Goal: Task Accomplishment & Management: Manage account settings

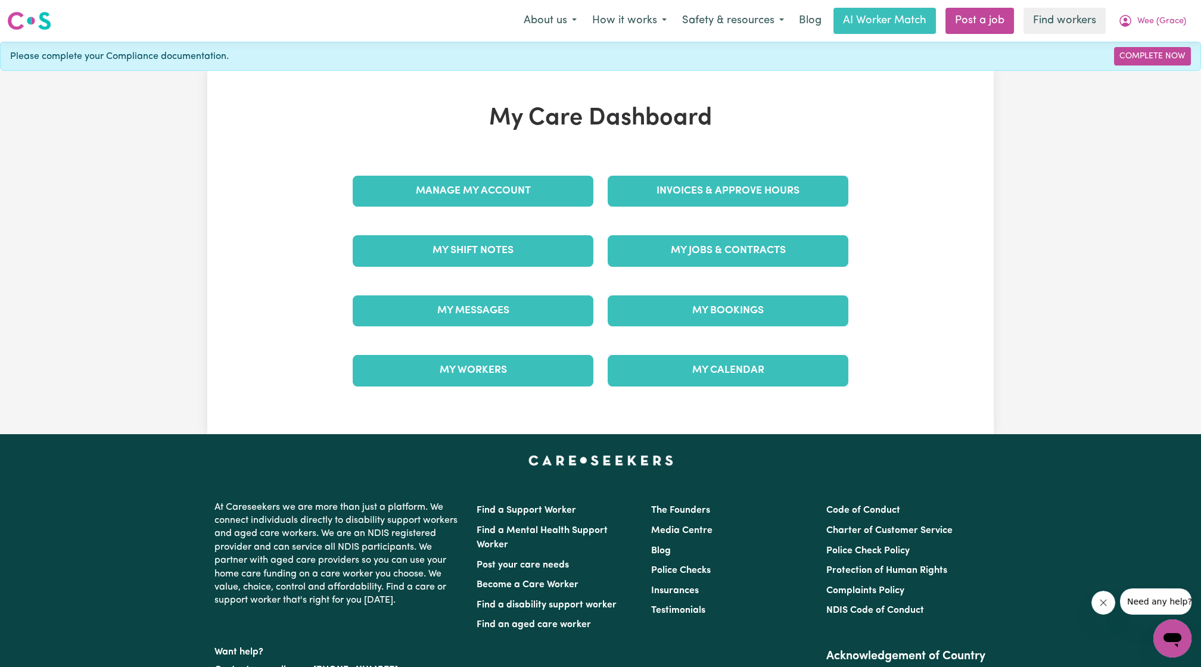
click at [539, 171] on div "Manage My Account" at bounding box center [473, 192] width 255 height 60
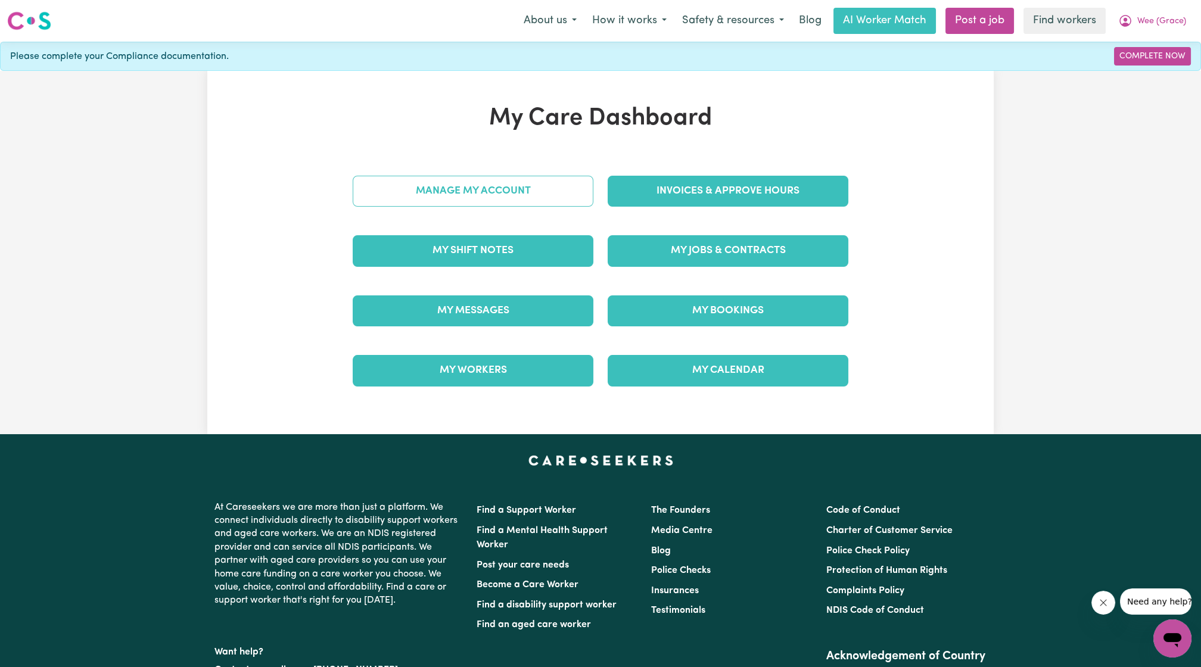
click at [539, 197] on link "Manage My Account" at bounding box center [473, 191] width 241 height 31
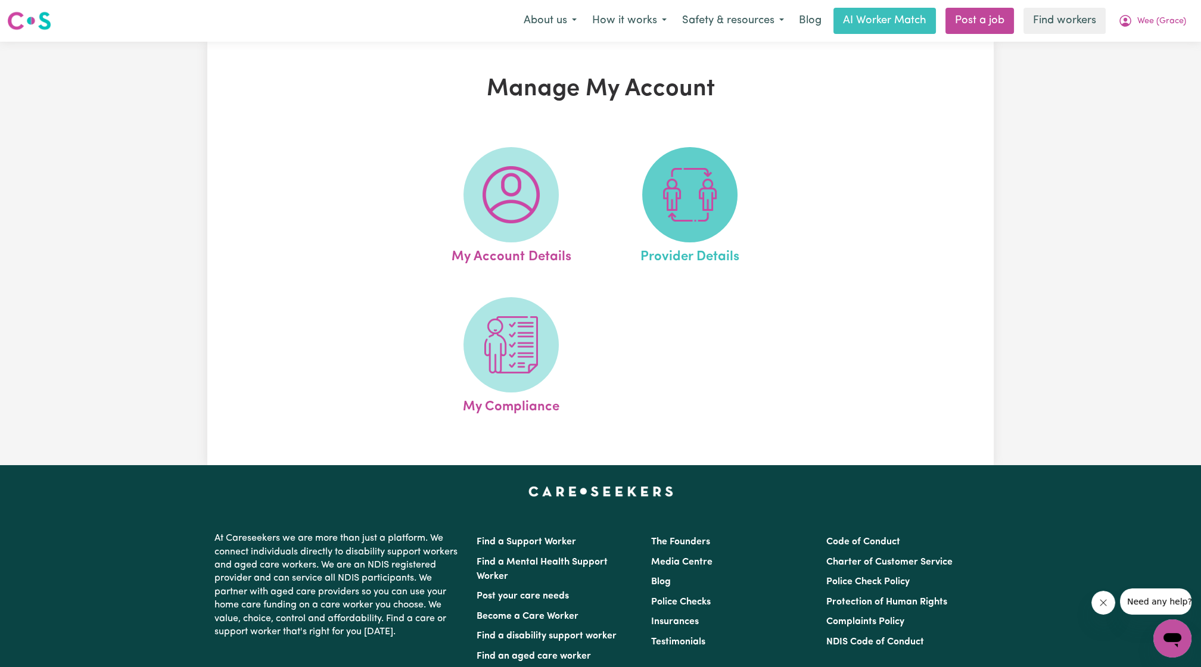
click at [657, 200] on span at bounding box center [689, 194] width 95 height 95
select select "NDIS_FUNDING_PLAN_MANAGED"
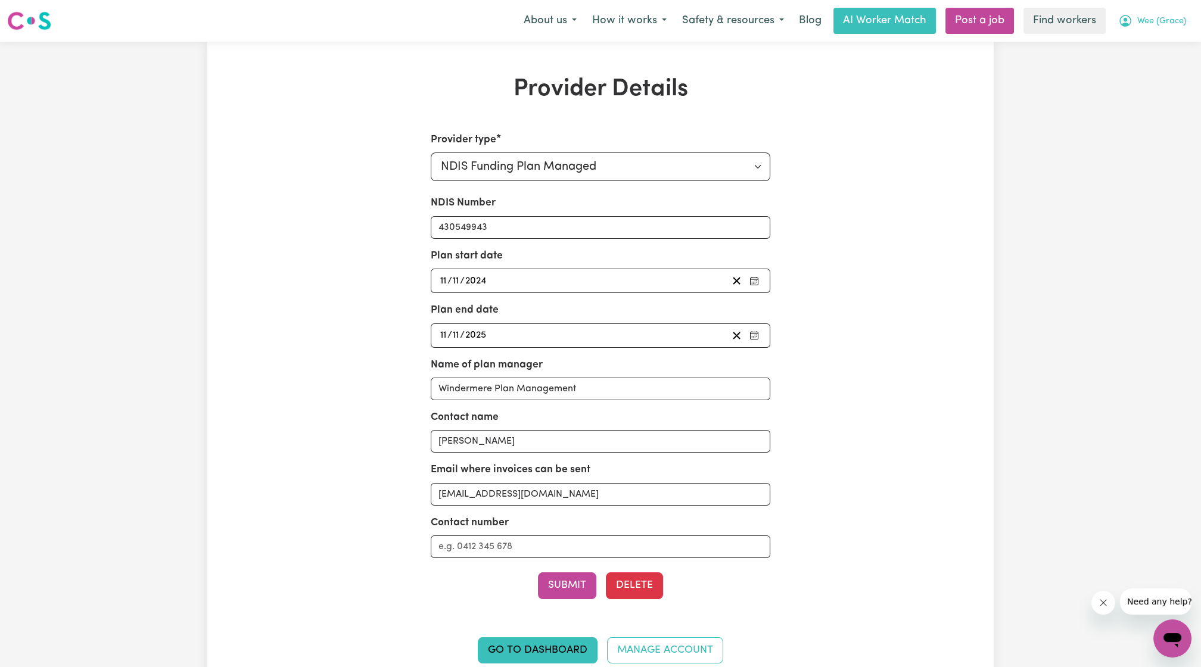
click at [1157, 27] on span "Wee (Grace)" at bounding box center [1162, 21] width 49 height 13
click at [1138, 69] on link "Logout" at bounding box center [1147, 68] width 94 height 23
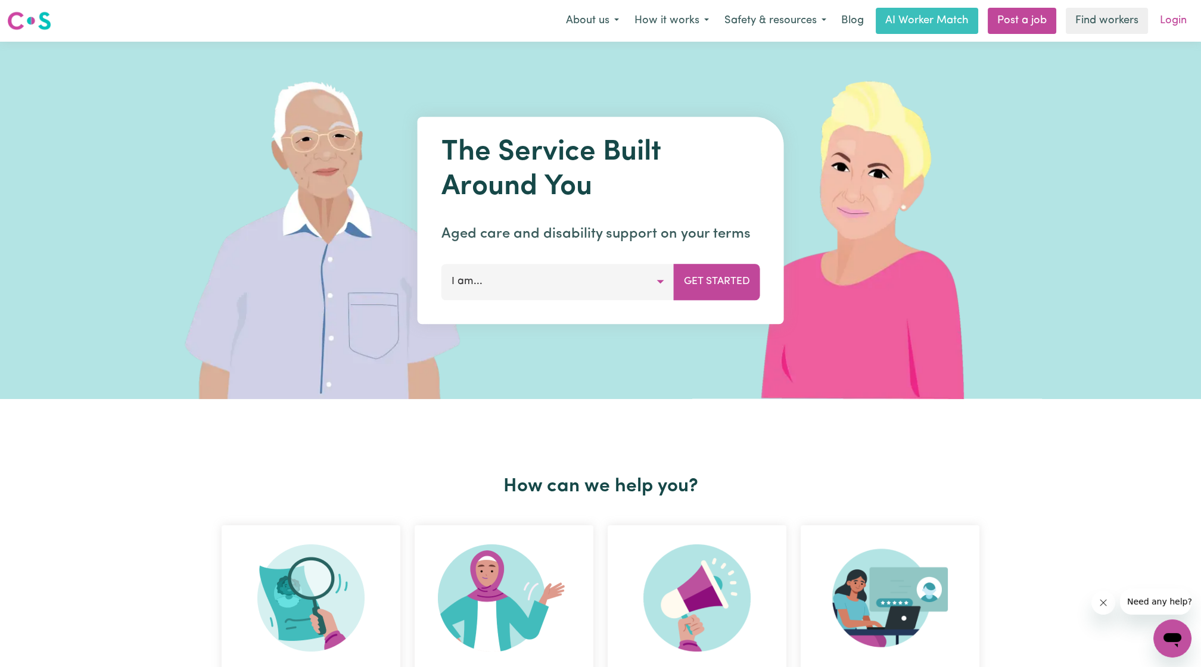
click at [1178, 14] on link "Login" at bounding box center [1173, 21] width 41 height 26
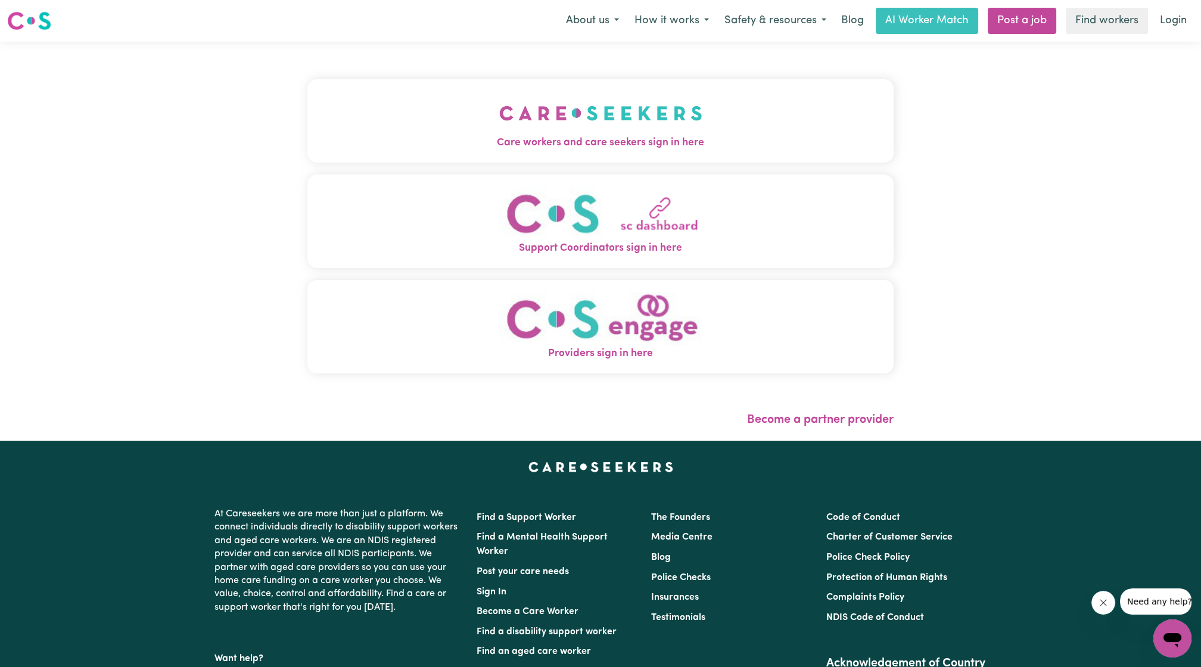
click at [567, 125] on button "Care workers and care seekers sign in here" at bounding box center [601, 120] width 586 height 83
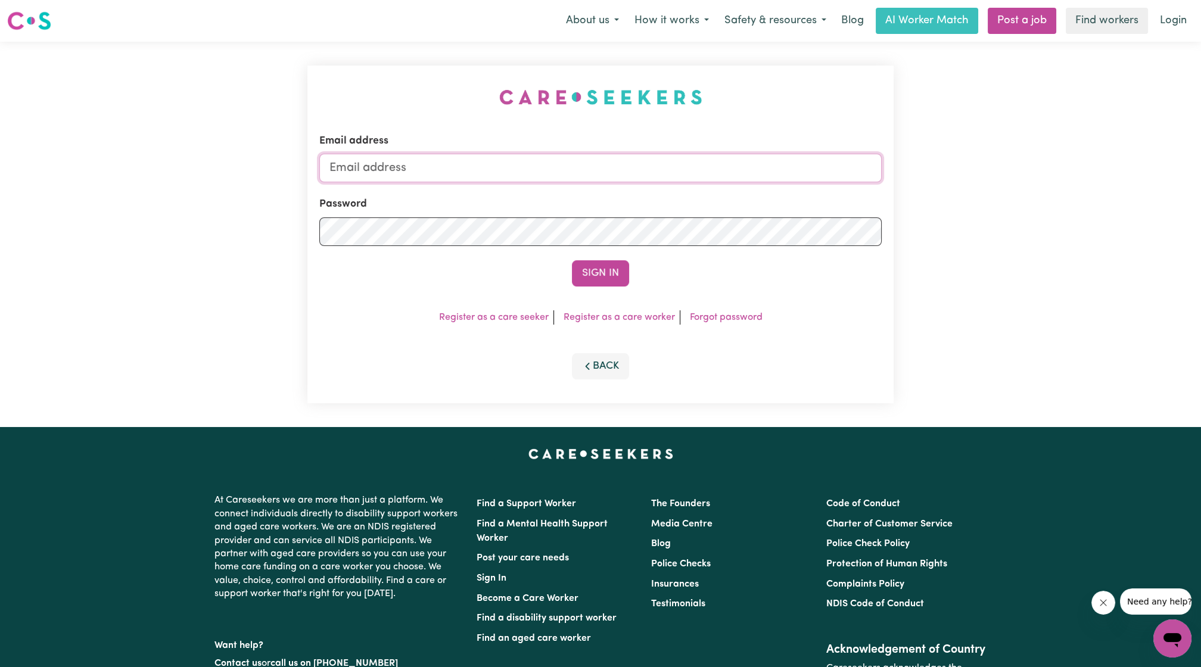
click at [577, 169] on input "Email address" at bounding box center [600, 168] width 563 height 29
drag, startPoint x: 393, startPoint y: 172, endPoint x: 688, endPoint y: 191, distance: 295.6
click at [682, 191] on form "Email address [EMAIL_ADDRESS][PERSON_NAME][DOMAIN_NAME] Password Sign In" at bounding box center [600, 209] width 563 height 153
type input "[EMAIL_ADDRESS][DOMAIN_NAME]"
click at [616, 284] on button "Sign In" at bounding box center [600, 273] width 57 height 26
